Goal: Task Accomplishment & Management: Use online tool/utility

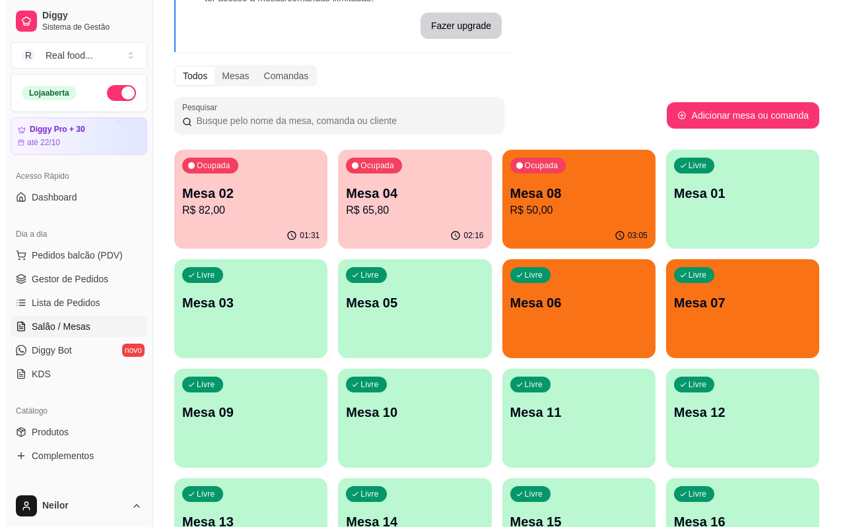
scroll to position [132, 0]
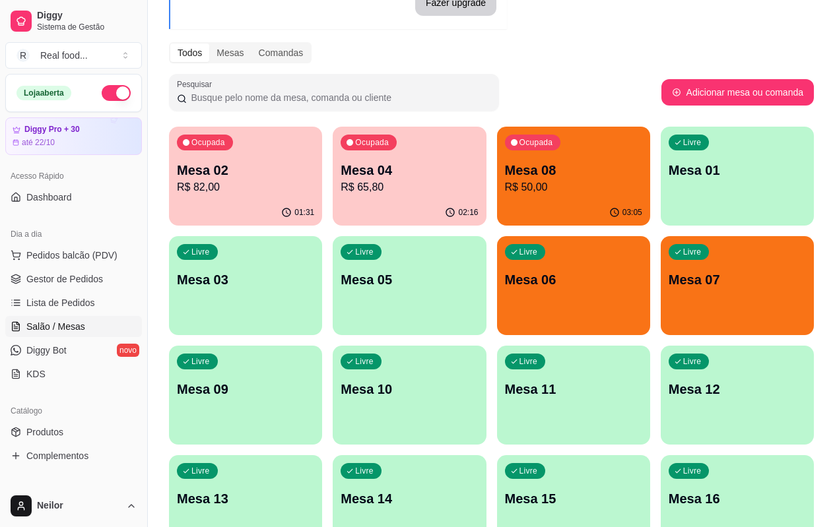
click at [505, 190] on p "R$ 50,00" at bounding box center [573, 187] width 137 height 16
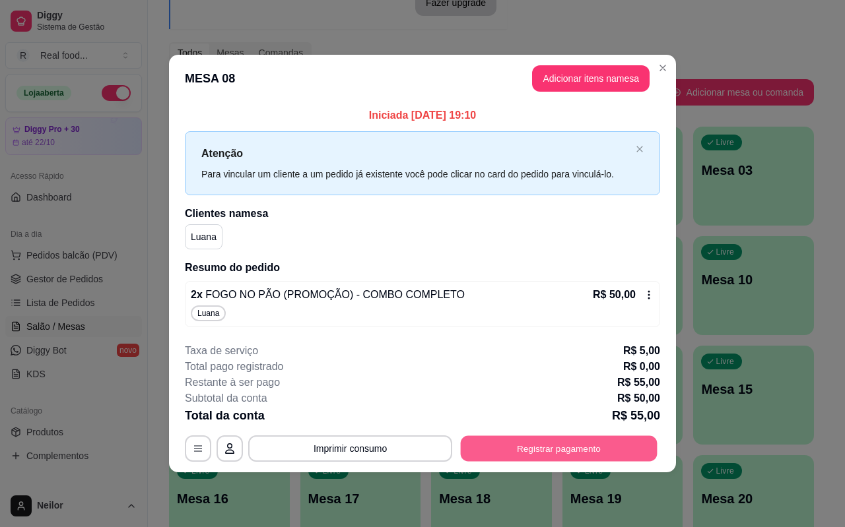
click at [555, 457] on button "Registrar pagamento" at bounding box center [559, 449] width 197 height 26
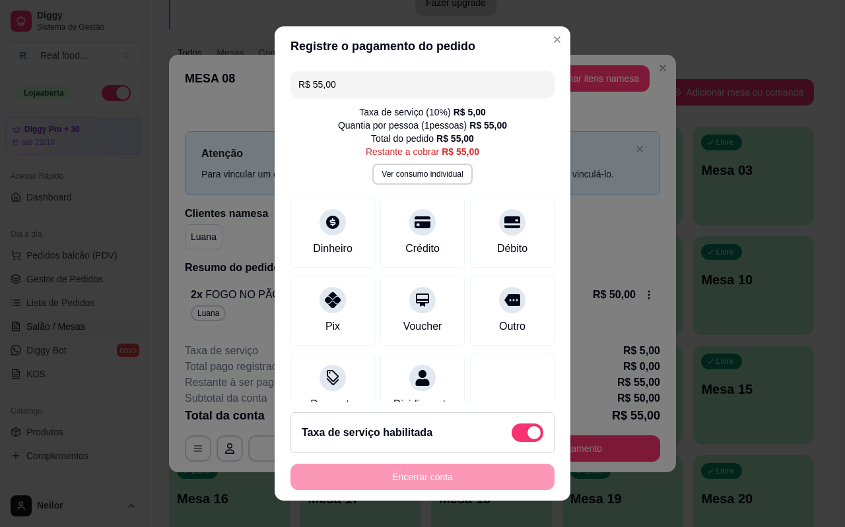
scroll to position [43, 0]
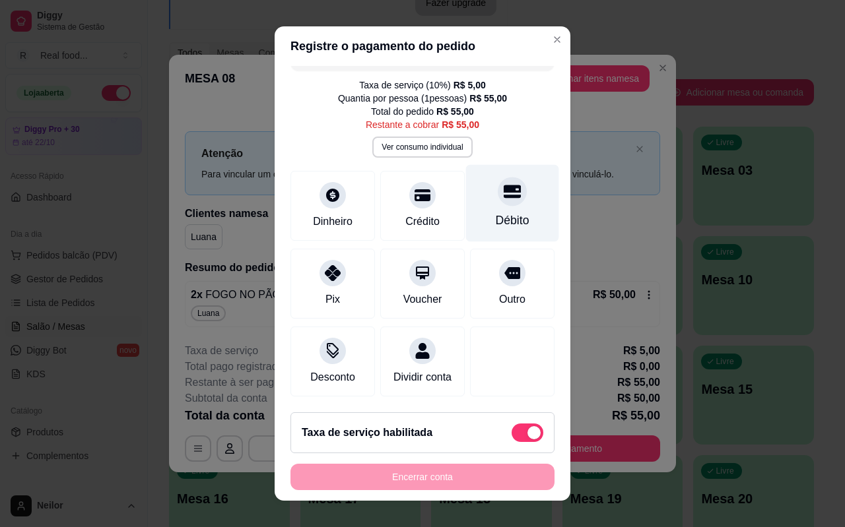
click at [479, 194] on div "Débito" at bounding box center [512, 203] width 93 height 77
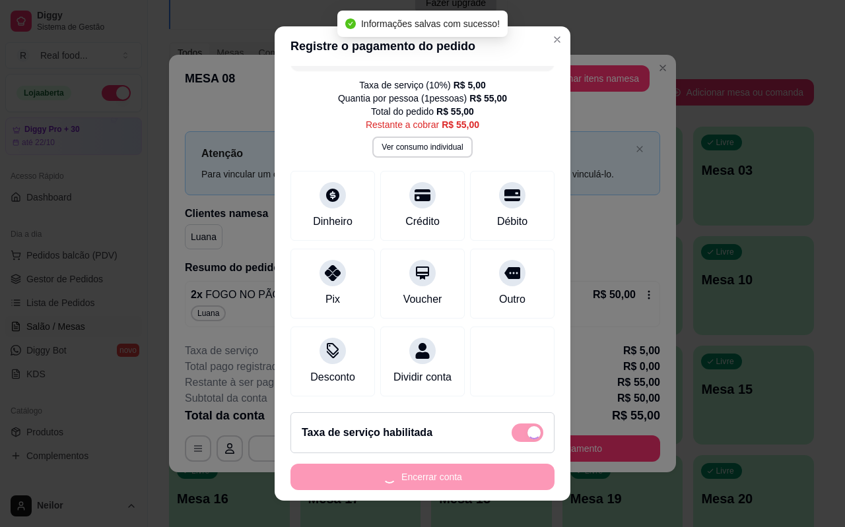
type input "R$ 0,00"
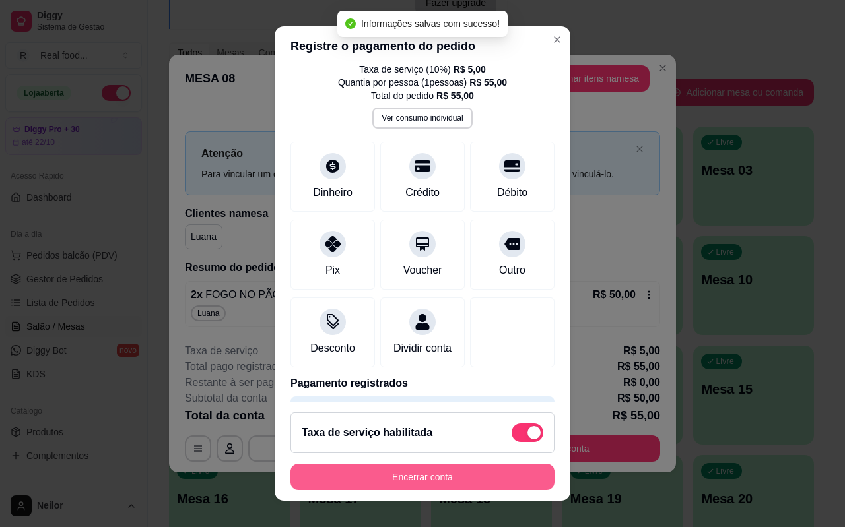
click at [410, 478] on button "Encerrar conta" at bounding box center [422, 477] width 264 height 26
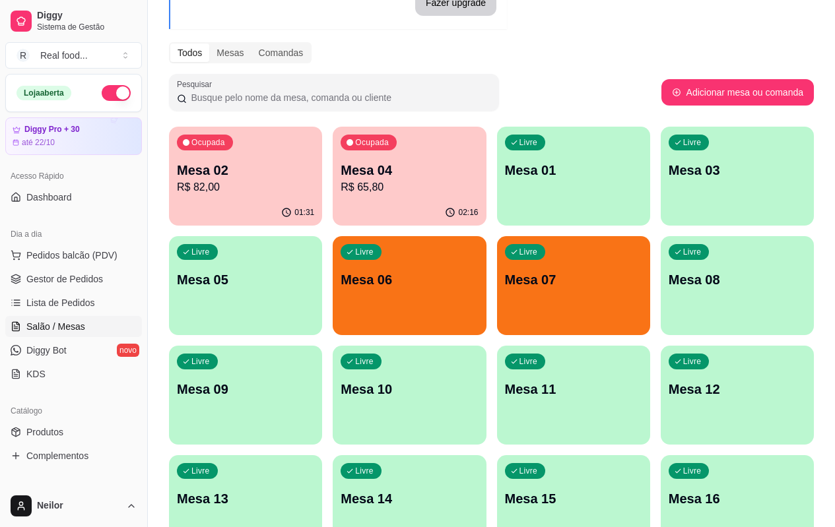
click at [505, 282] on p "Mesa 07" at bounding box center [573, 280] width 137 height 18
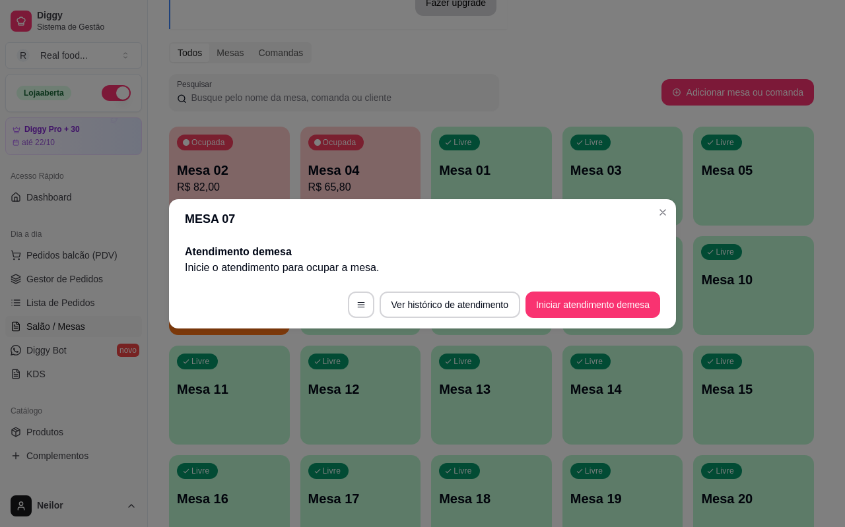
click at [538, 175] on p "Mesa 01" at bounding box center [491, 170] width 105 height 18
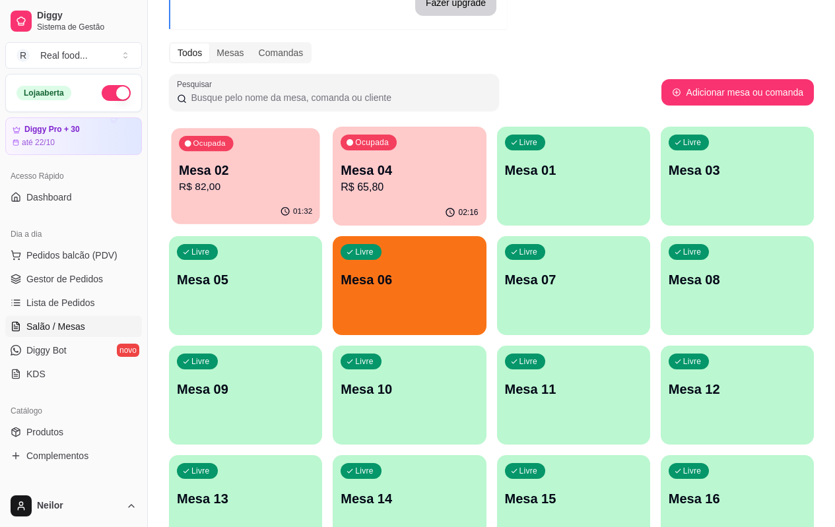
click at [226, 179] on p "R$ 82,00" at bounding box center [245, 186] width 133 height 15
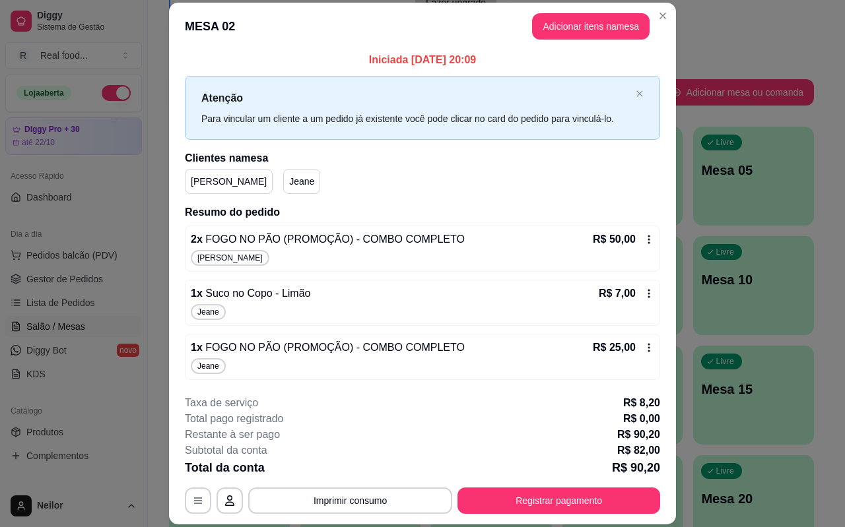
scroll to position [4, 0]
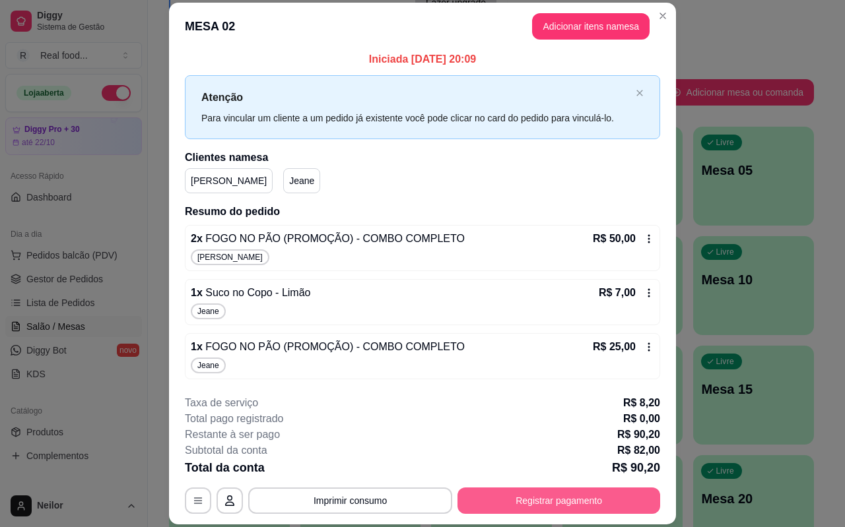
click at [552, 496] on button "Registrar pagamento" at bounding box center [558, 501] width 203 height 26
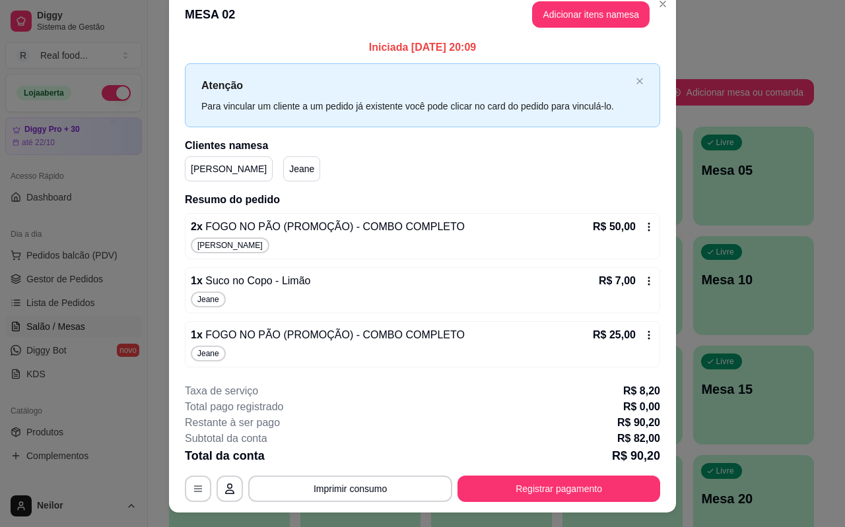
scroll to position [0, 0]
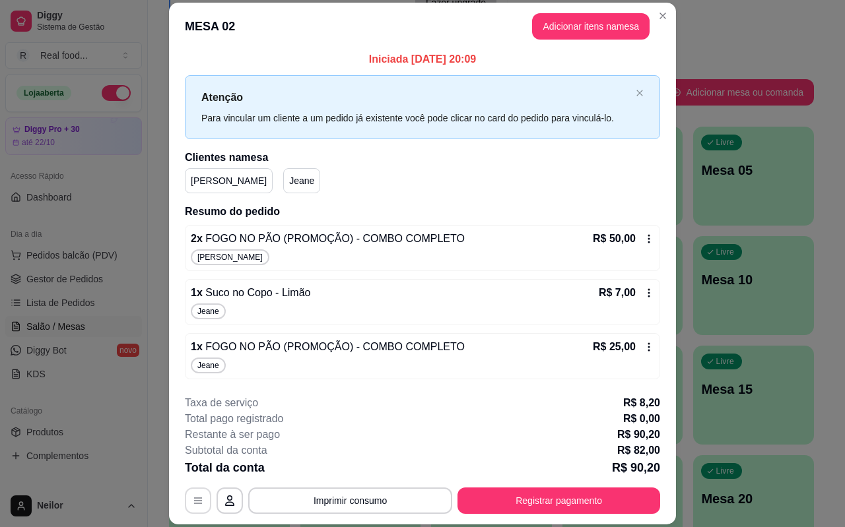
click at [193, 499] on icon "button" at bounding box center [198, 501] width 11 height 11
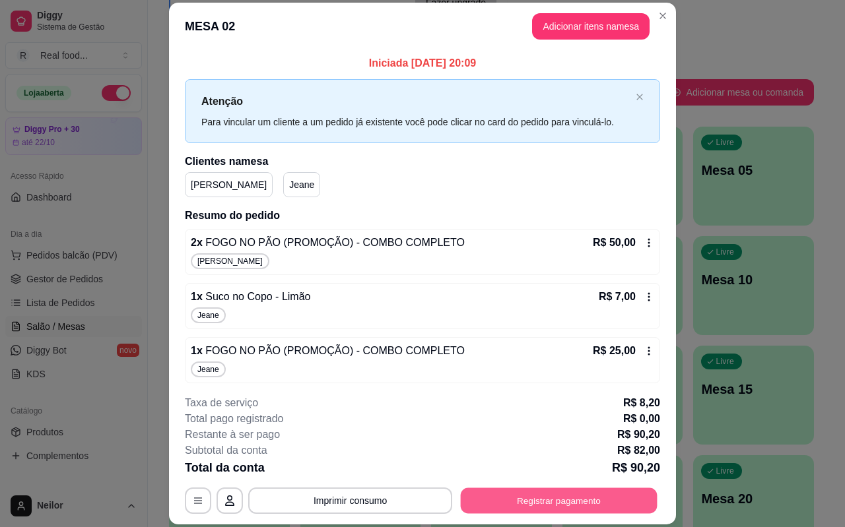
click at [553, 507] on button "Registrar pagamento" at bounding box center [559, 501] width 197 height 26
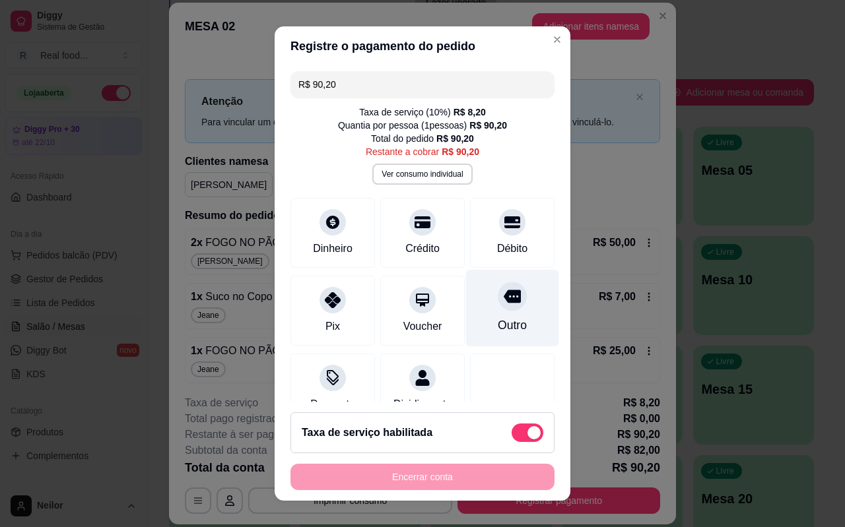
click at [514, 313] on div "Outro" at bounding box center [512, 308] width 93 height 77
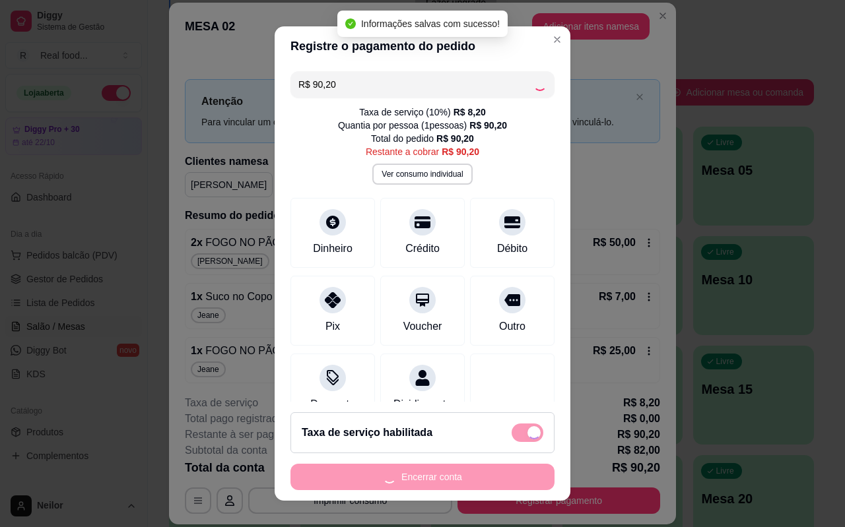
type input "R$ 0,00"
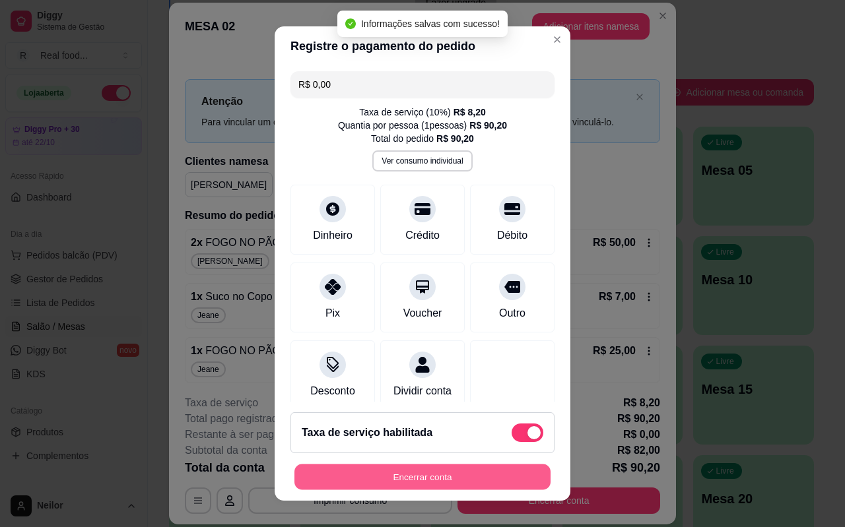
click at [420, 476] on button "Encerrar conta" at bounding box center [422, 478] width 256 height 26
